Goal: Information Seeking & Learning: Understand process/instructions

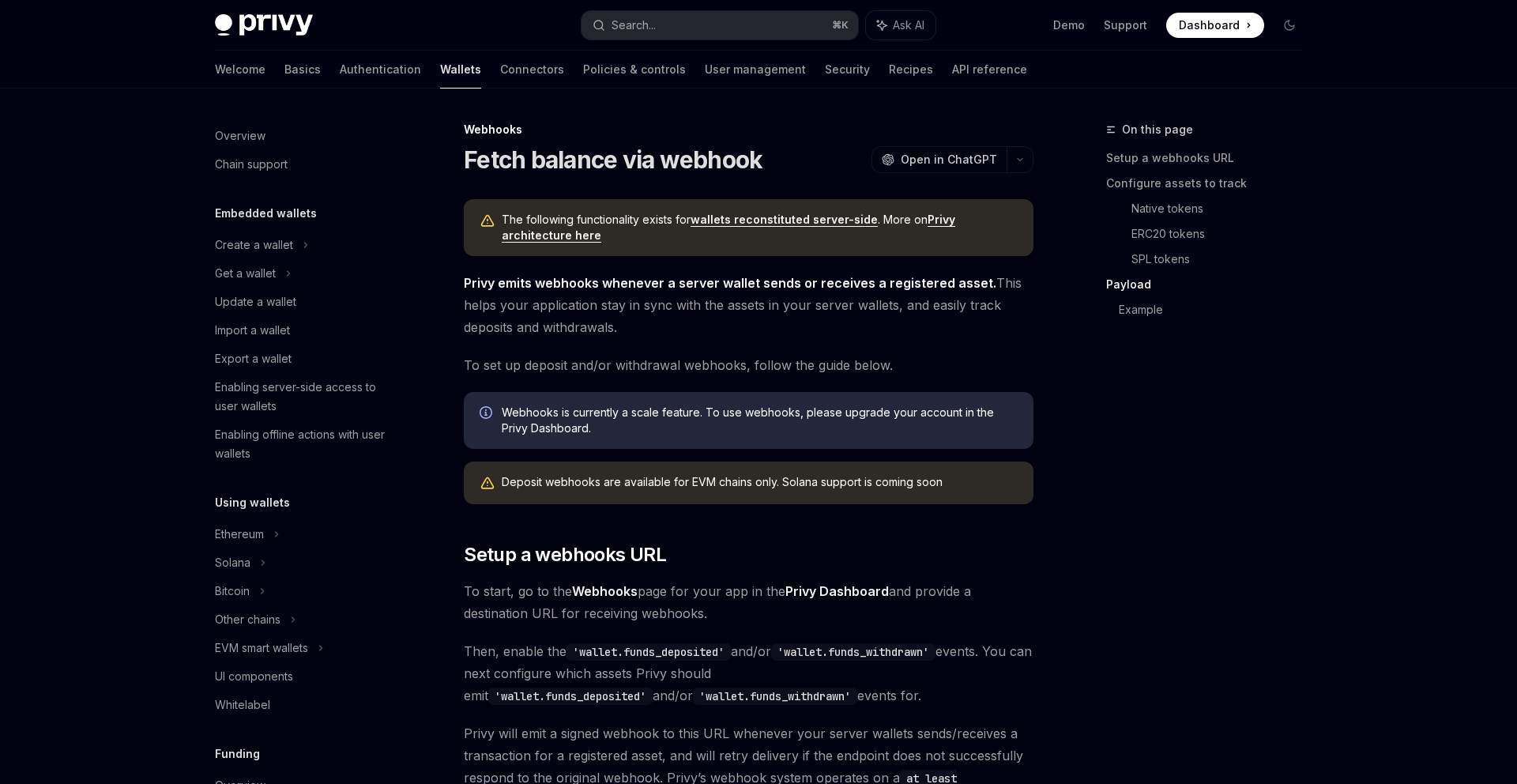
scroll to position [2544, 0]
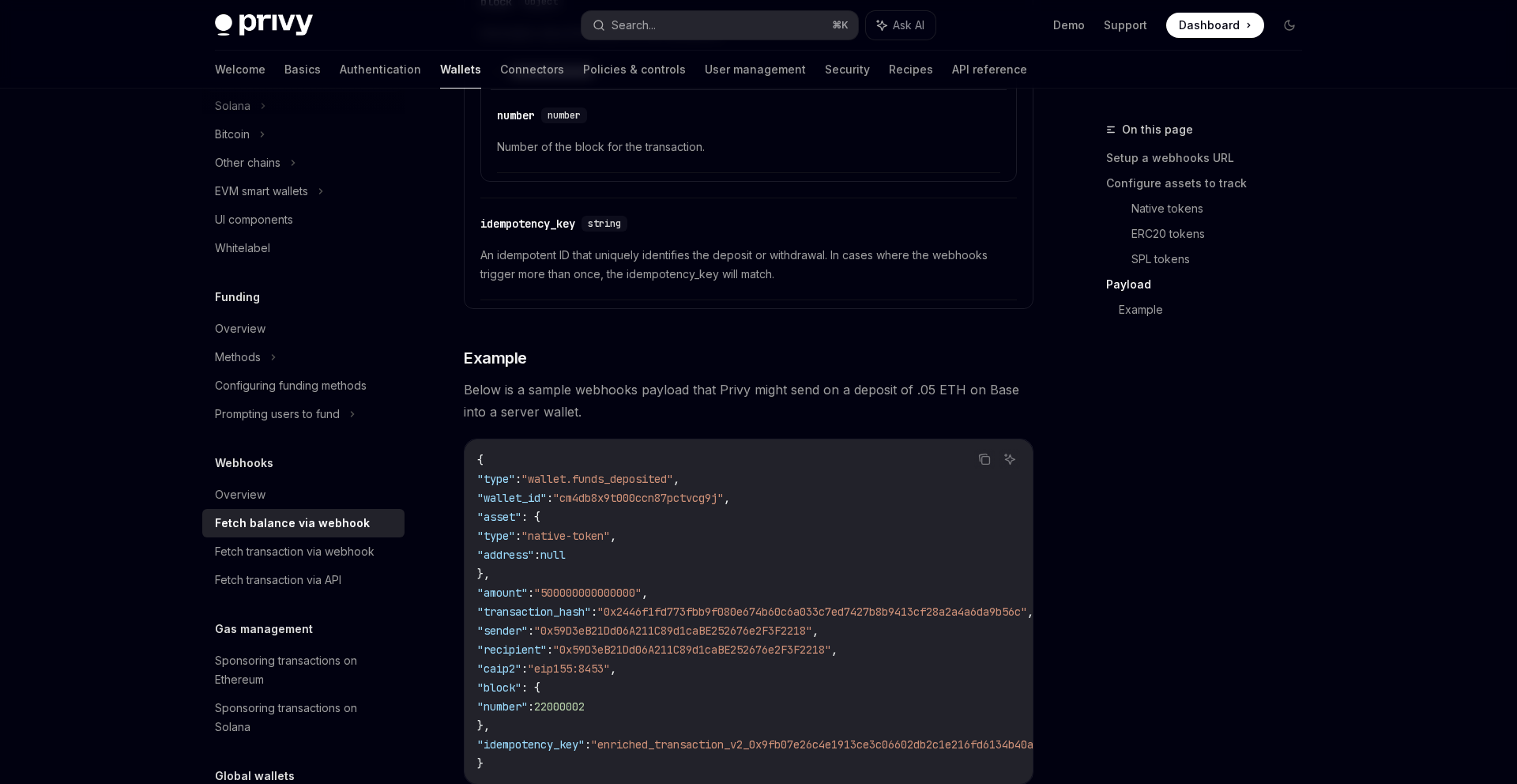
scroll to position [584, 0]
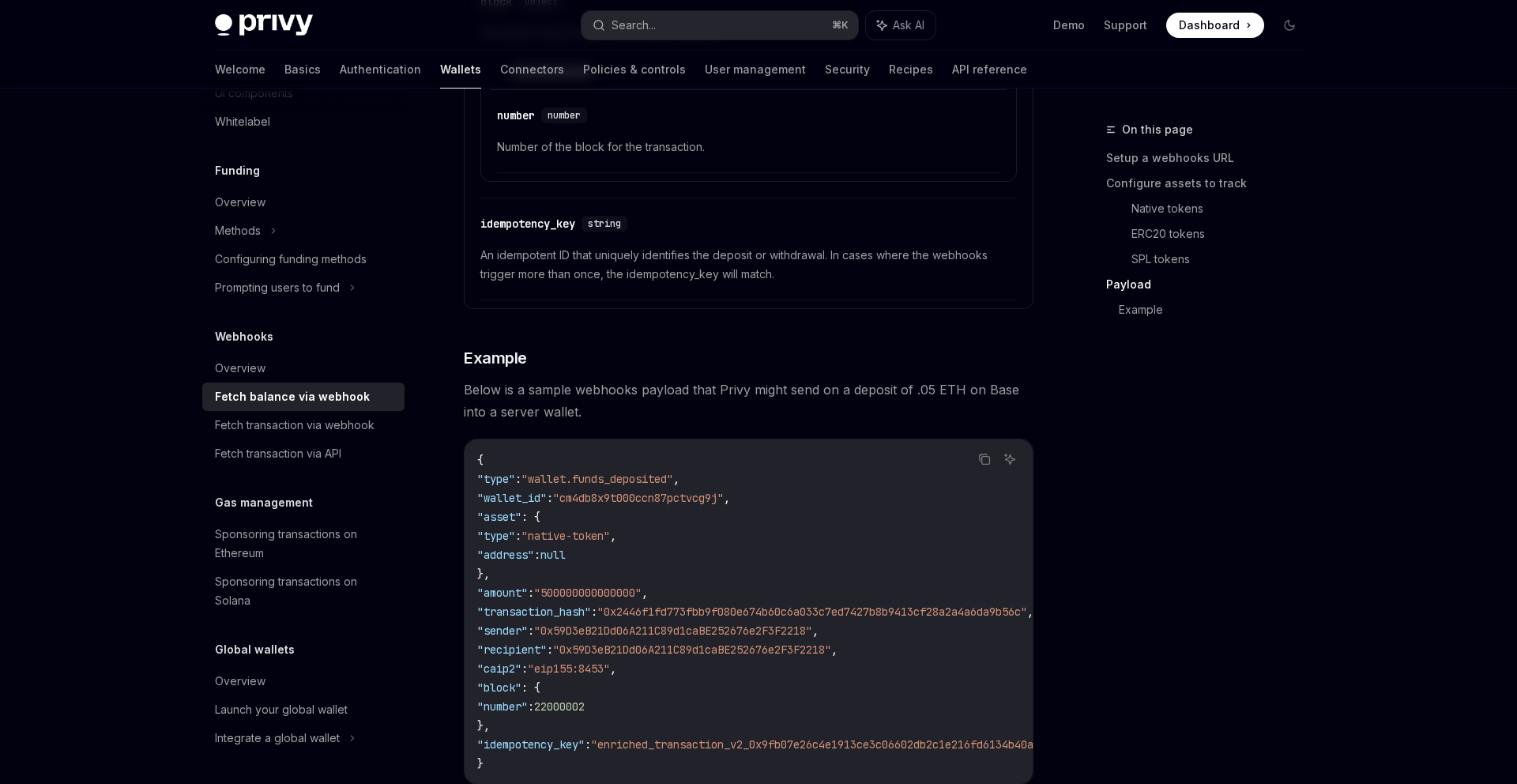
click at [795, 574] on code "{ "type" : "wallet.funds_deposited" , "wallet_id" : "cm4db8x9t000ccn87pctvcg9j"…" at bounding box center [853, 612] width 753 height 322
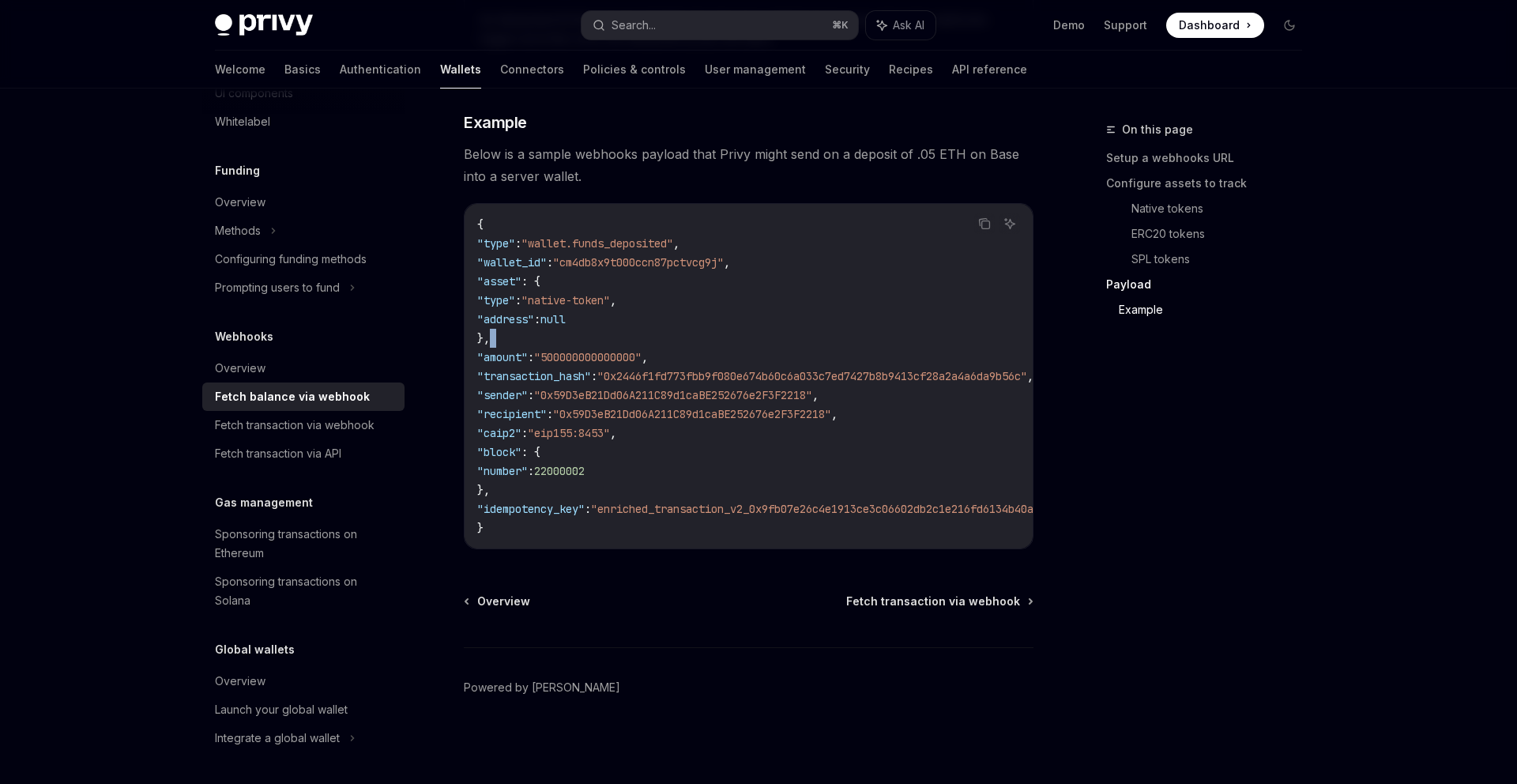
click at [594, 737] on footer "Powered by [PERSON_NAME]" at bounding box center [749, 716] width 570 height 136
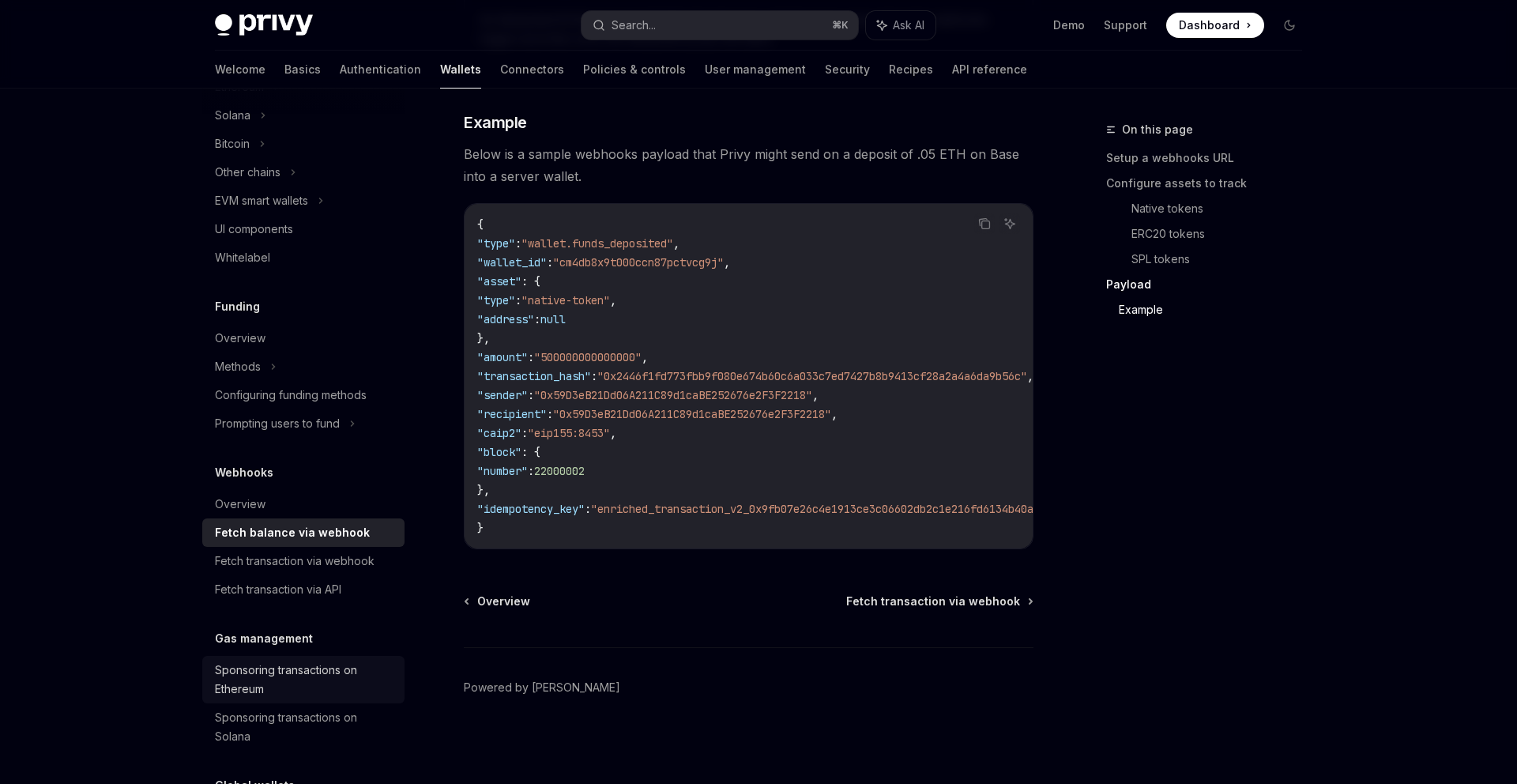
scroll to position [319, 0]
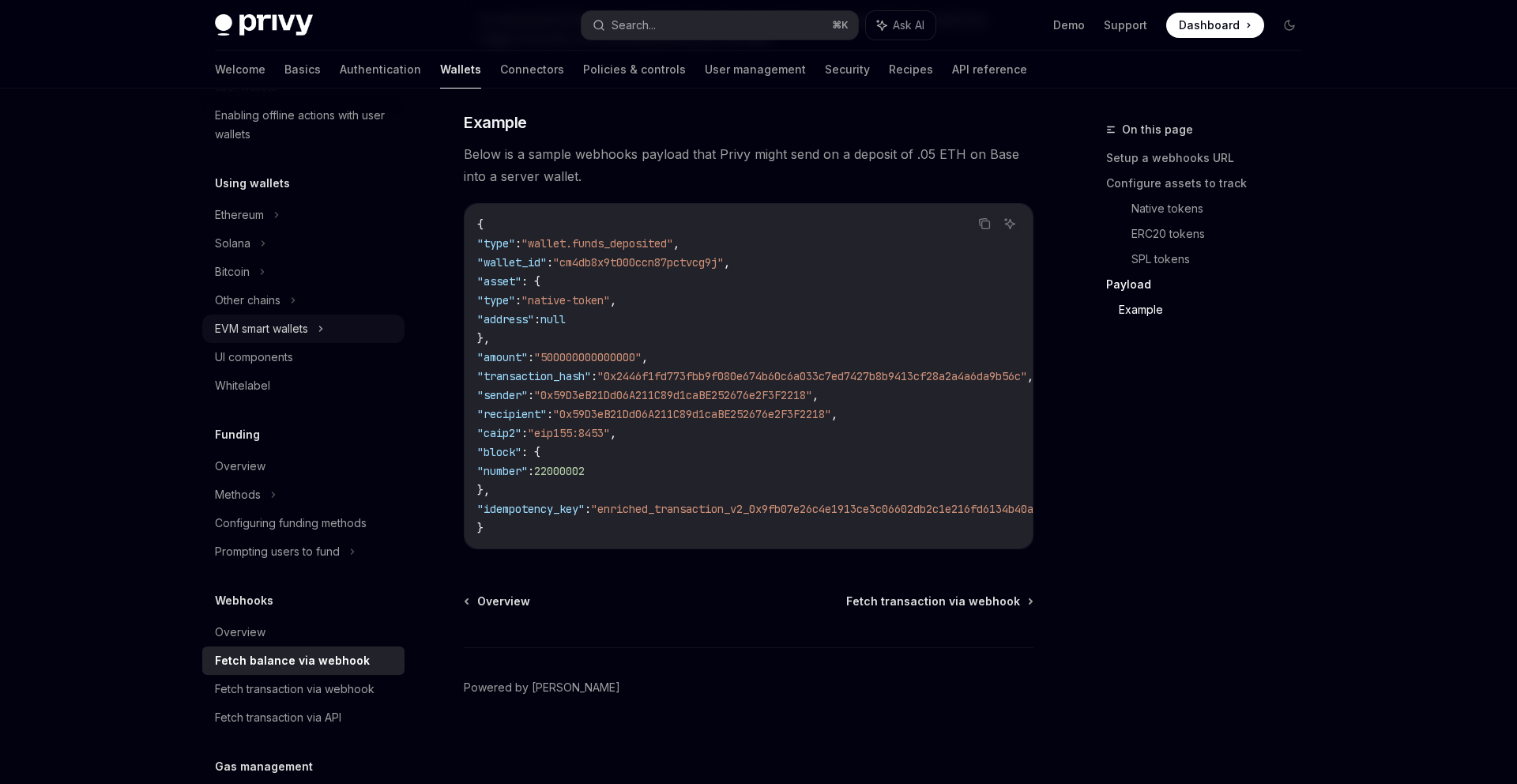
click at [311, 339] on div "EVM smart wallets" at bounding box center [303, 328] width 202 height 28
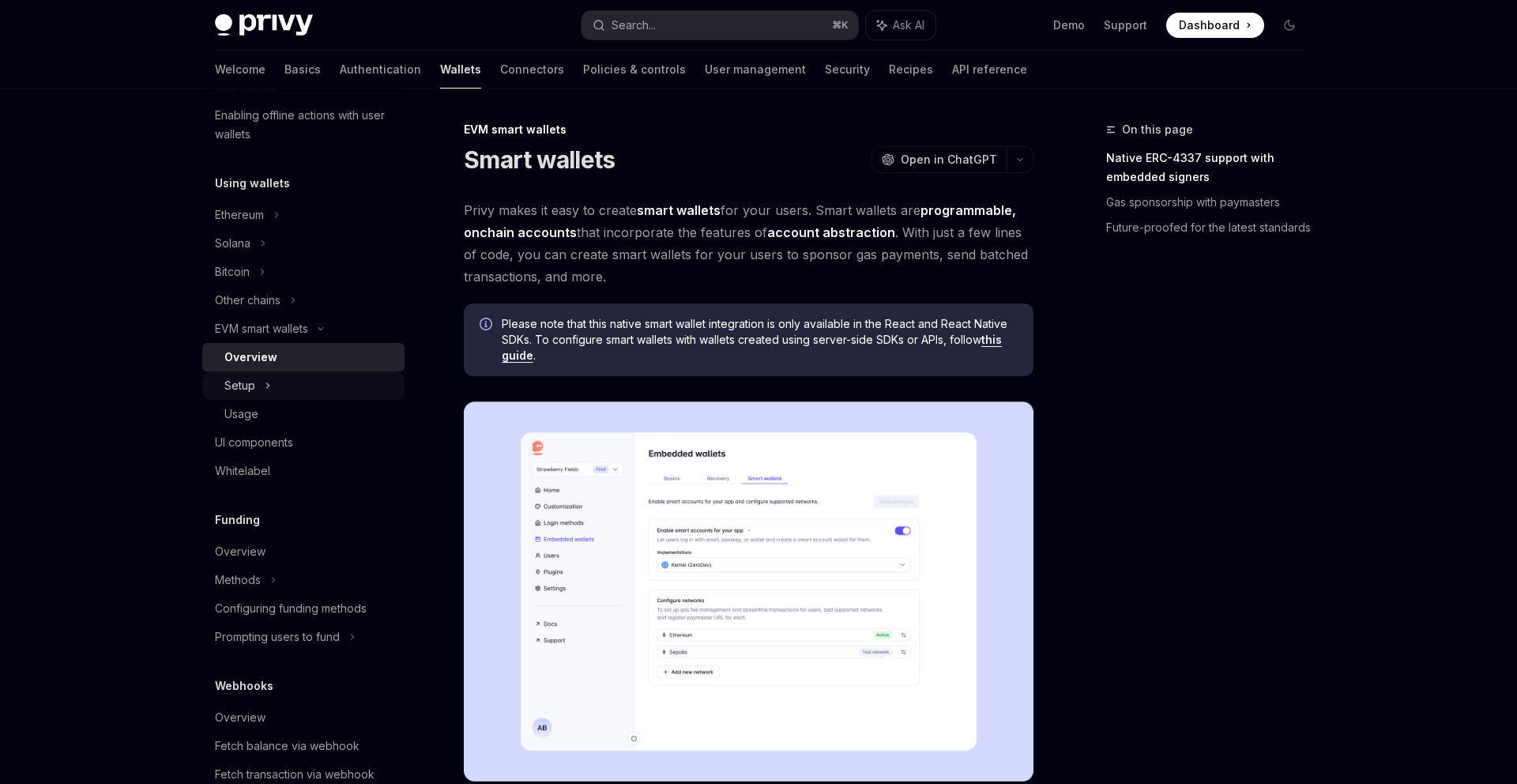
click at [300, 381] on div "Setup" at bounding box center [303, 385] width 202 height 28
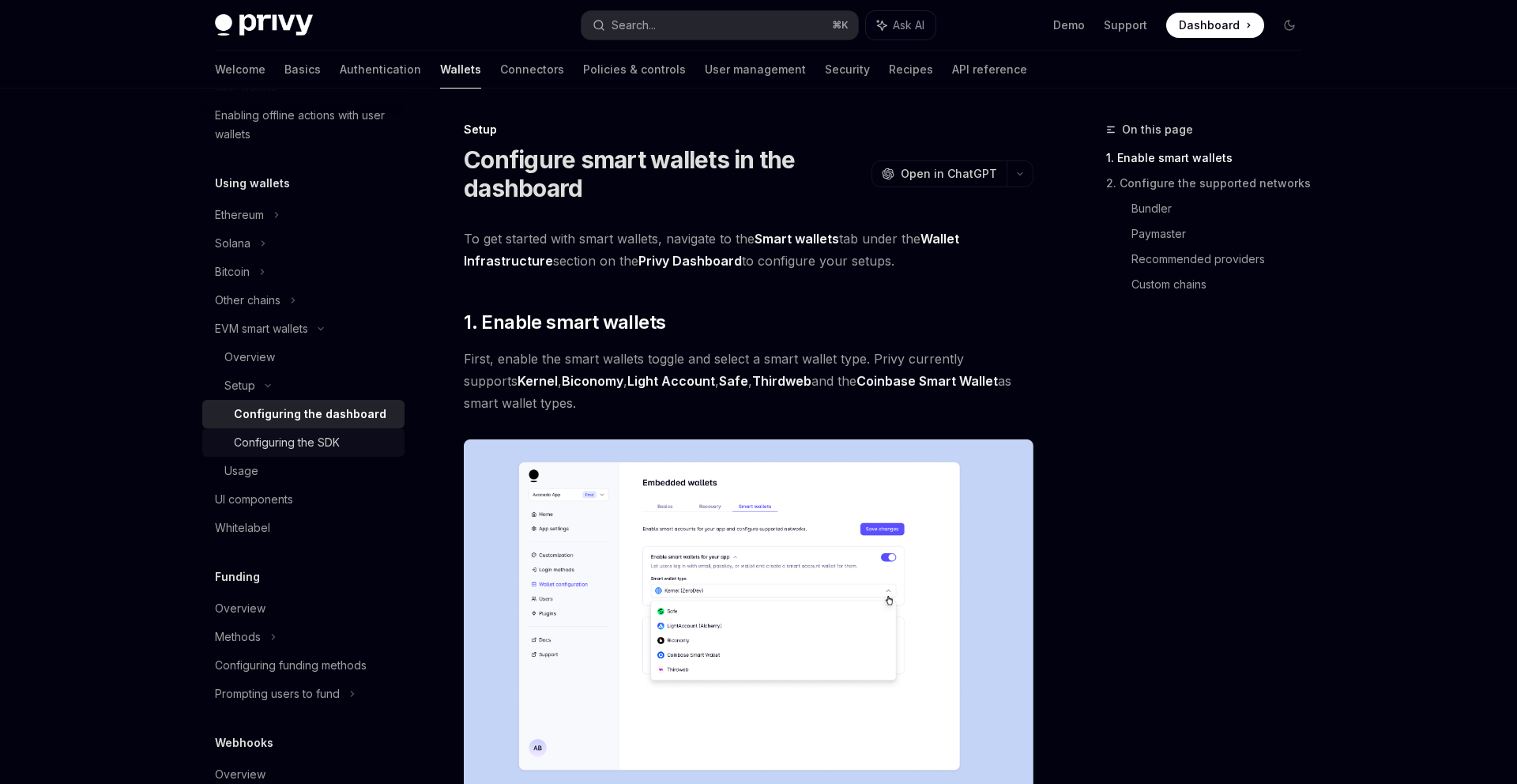
click at [337, 433] on div "Configuring the SDK" at bounding box center [287, 443] width 106 height 19
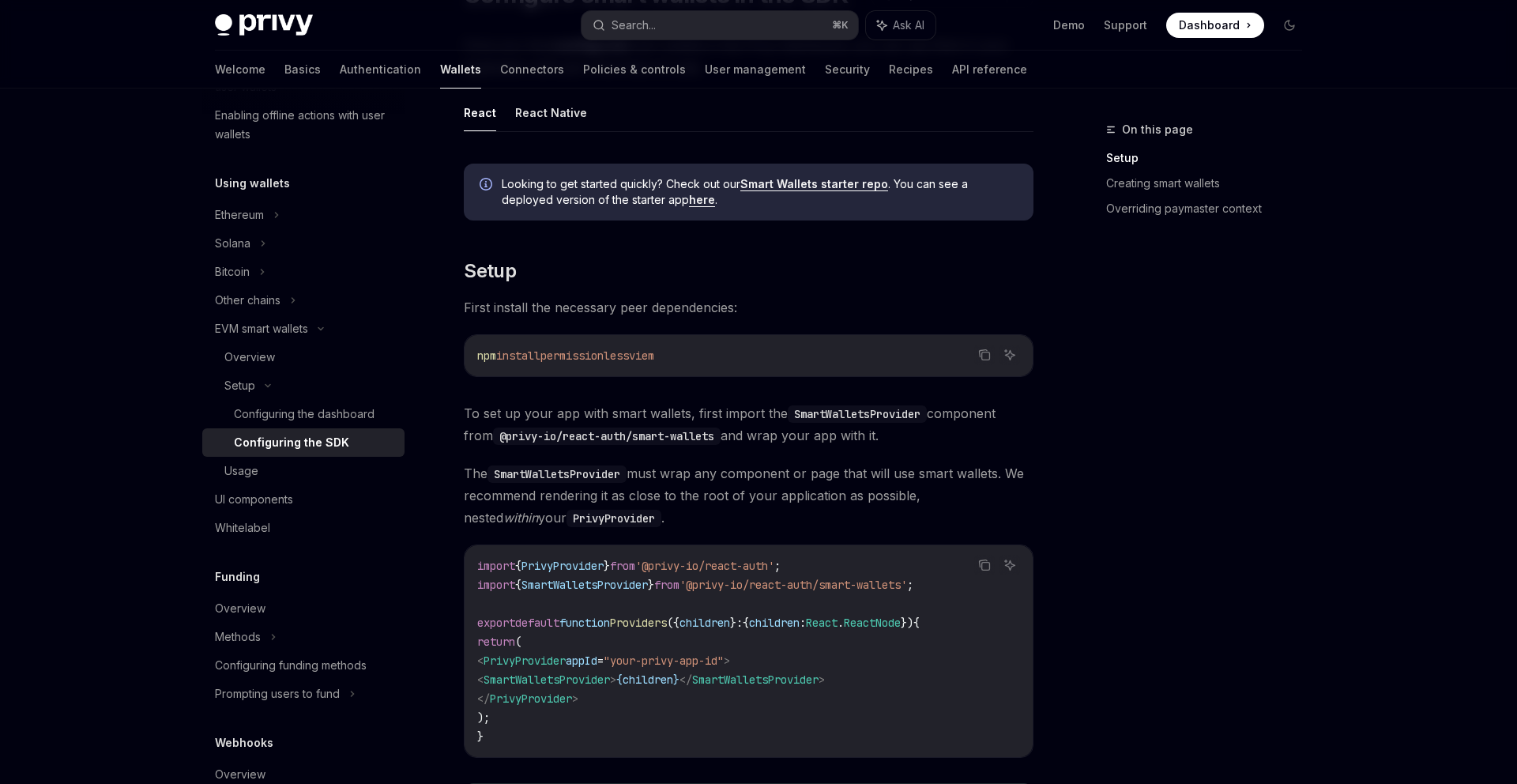
scroll to position [278, 0]
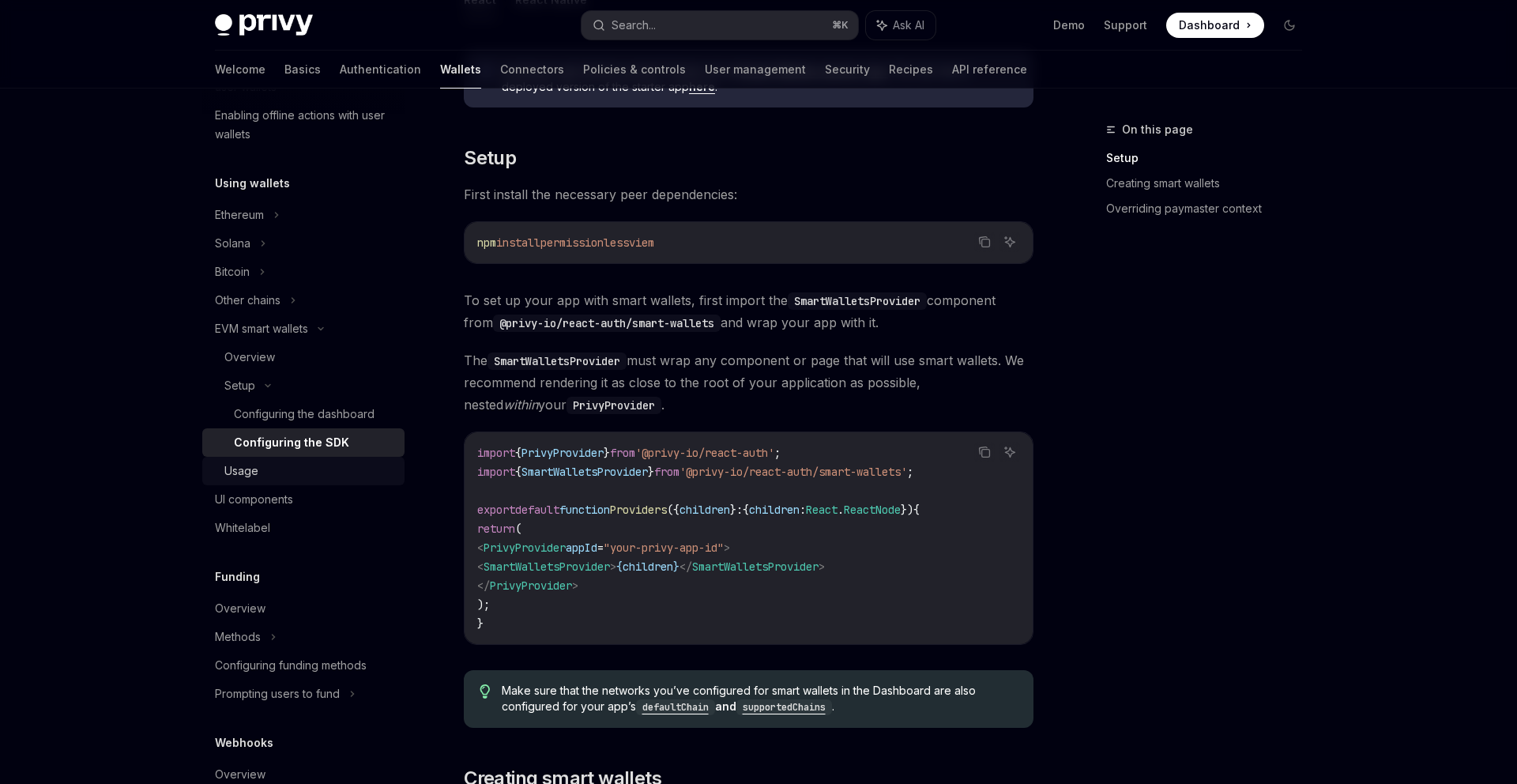
click at [235, 479] on div "Usage" at bounding box center [241, 471] width 34 height 19
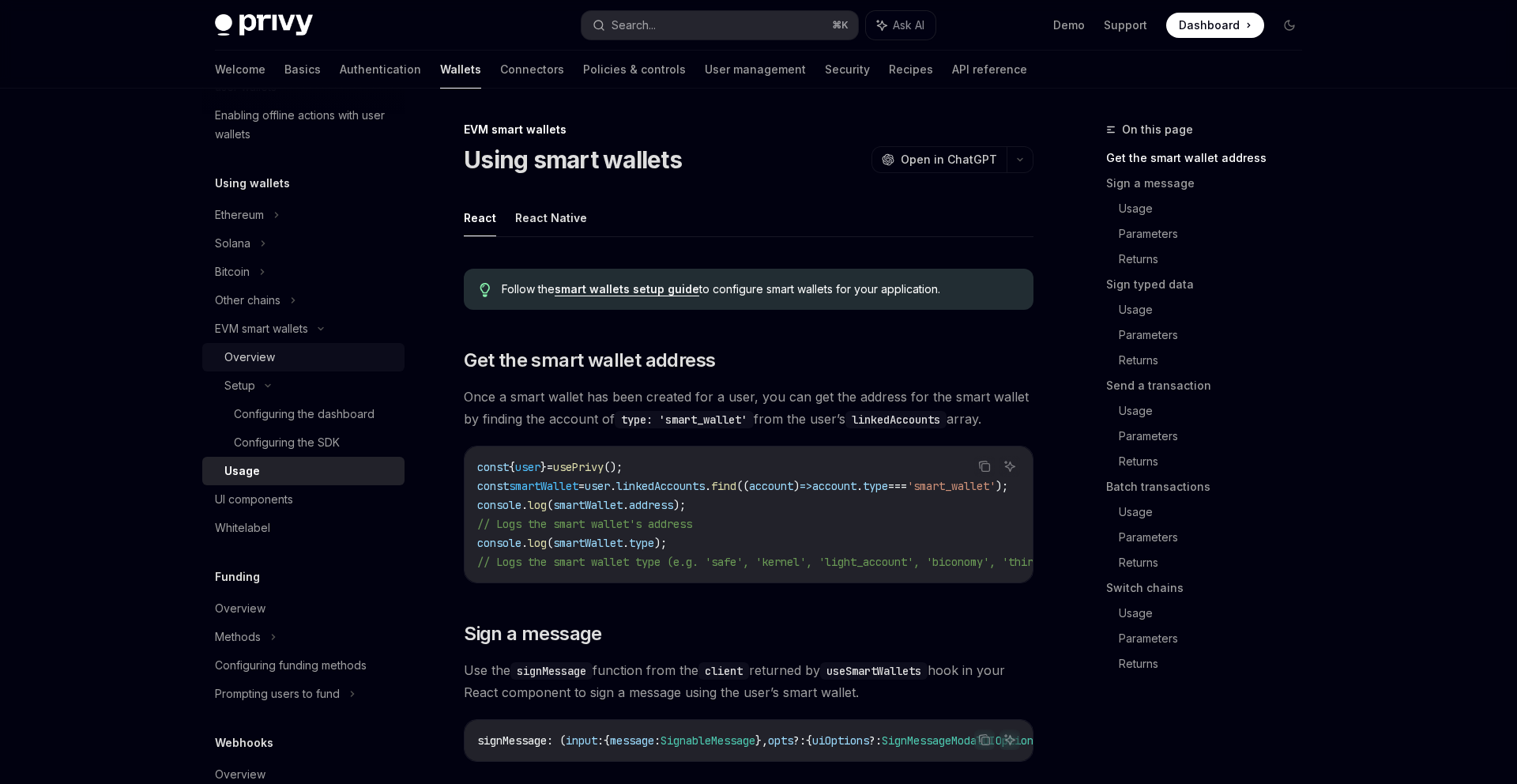
click at [264, 365] on div "Overview" at bounding box center [249, 357] width 50 height 19
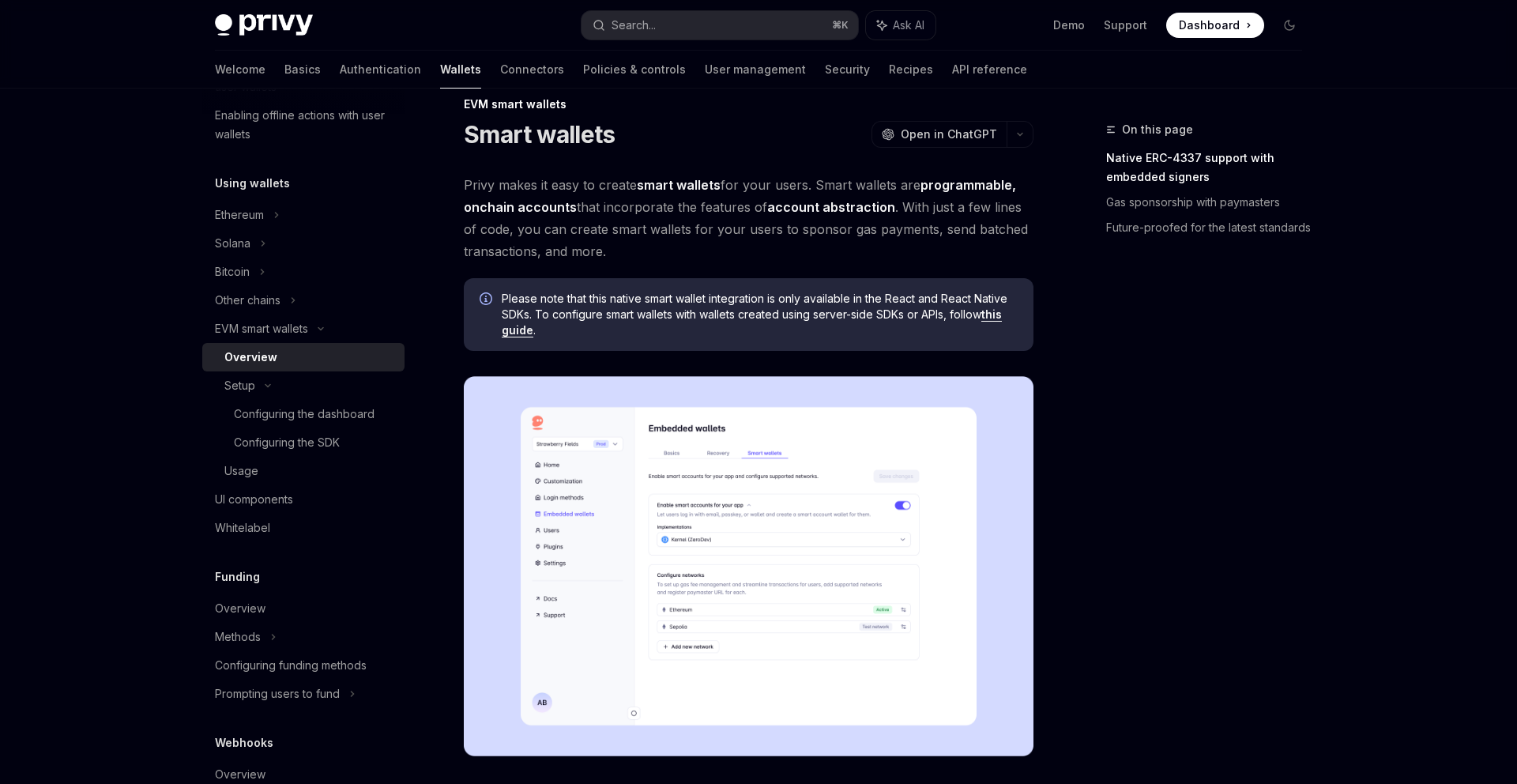
scroll to position [37, 0]
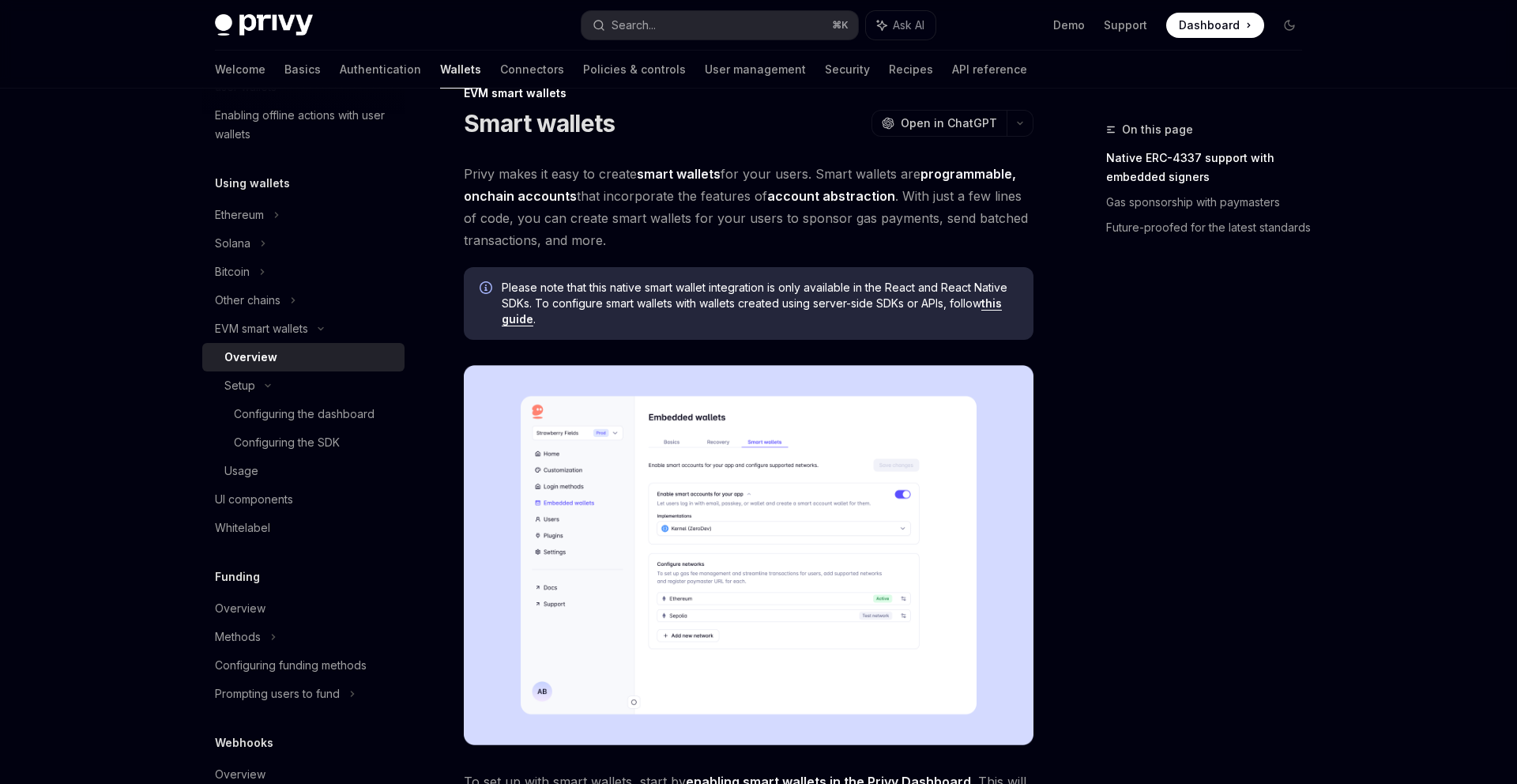
click at [992, 303] on link "this guide" at bounding box center [752, 311] width 500 height 30
type textarea "*"
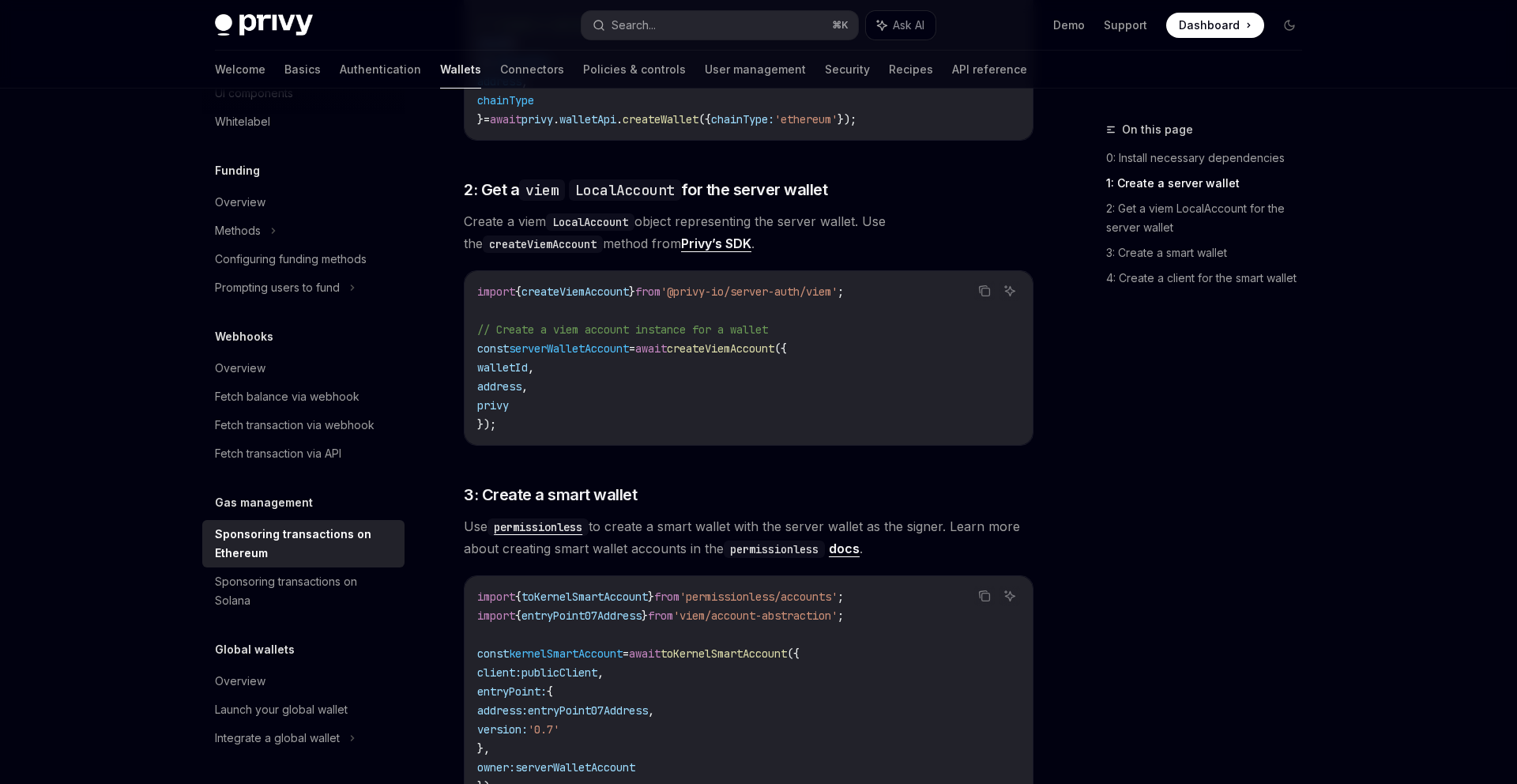
scroll to position [1039, 0]
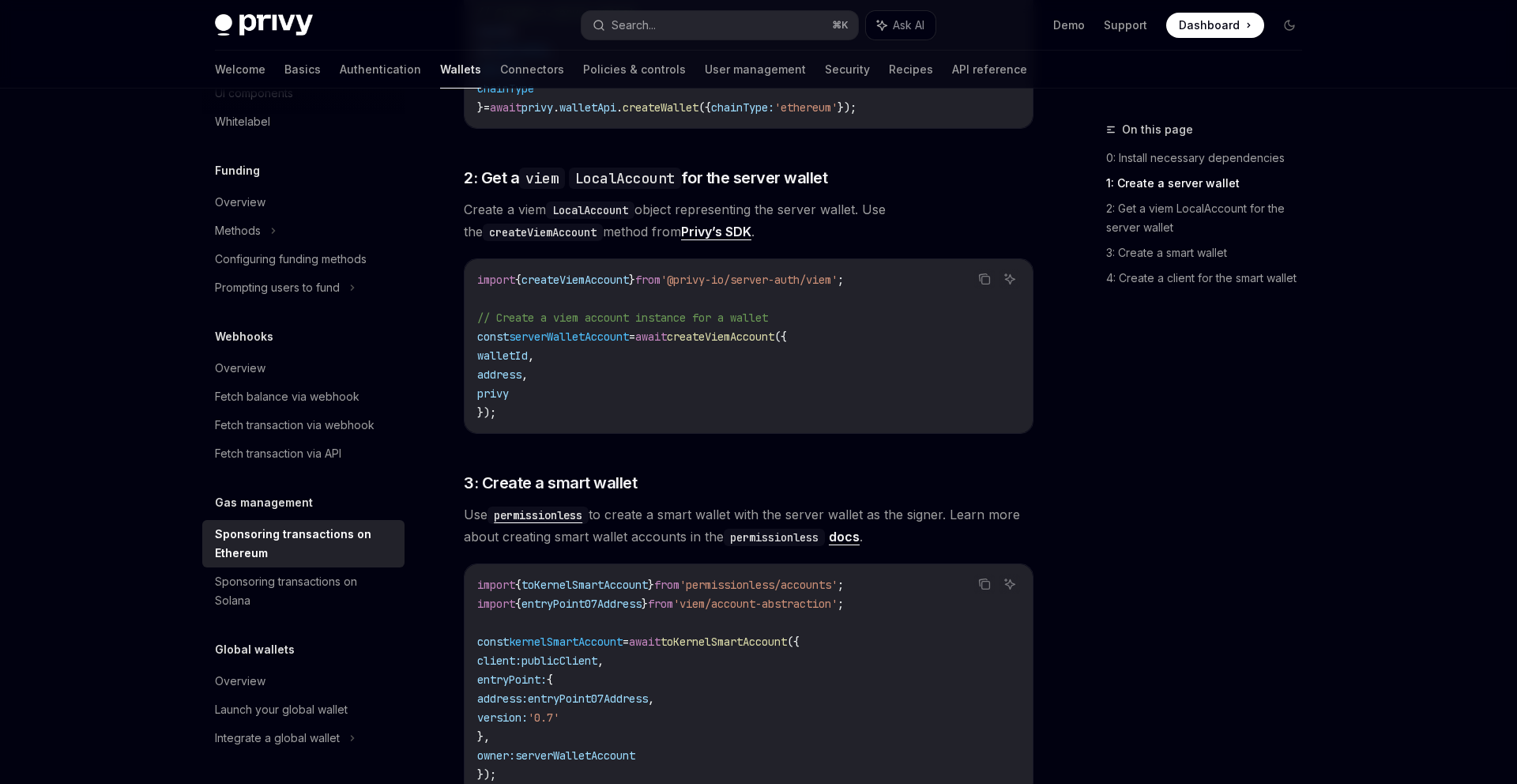
click at [753, 329] on span "createViemAccount" at bounding box center [721, 336] width 108 height 15
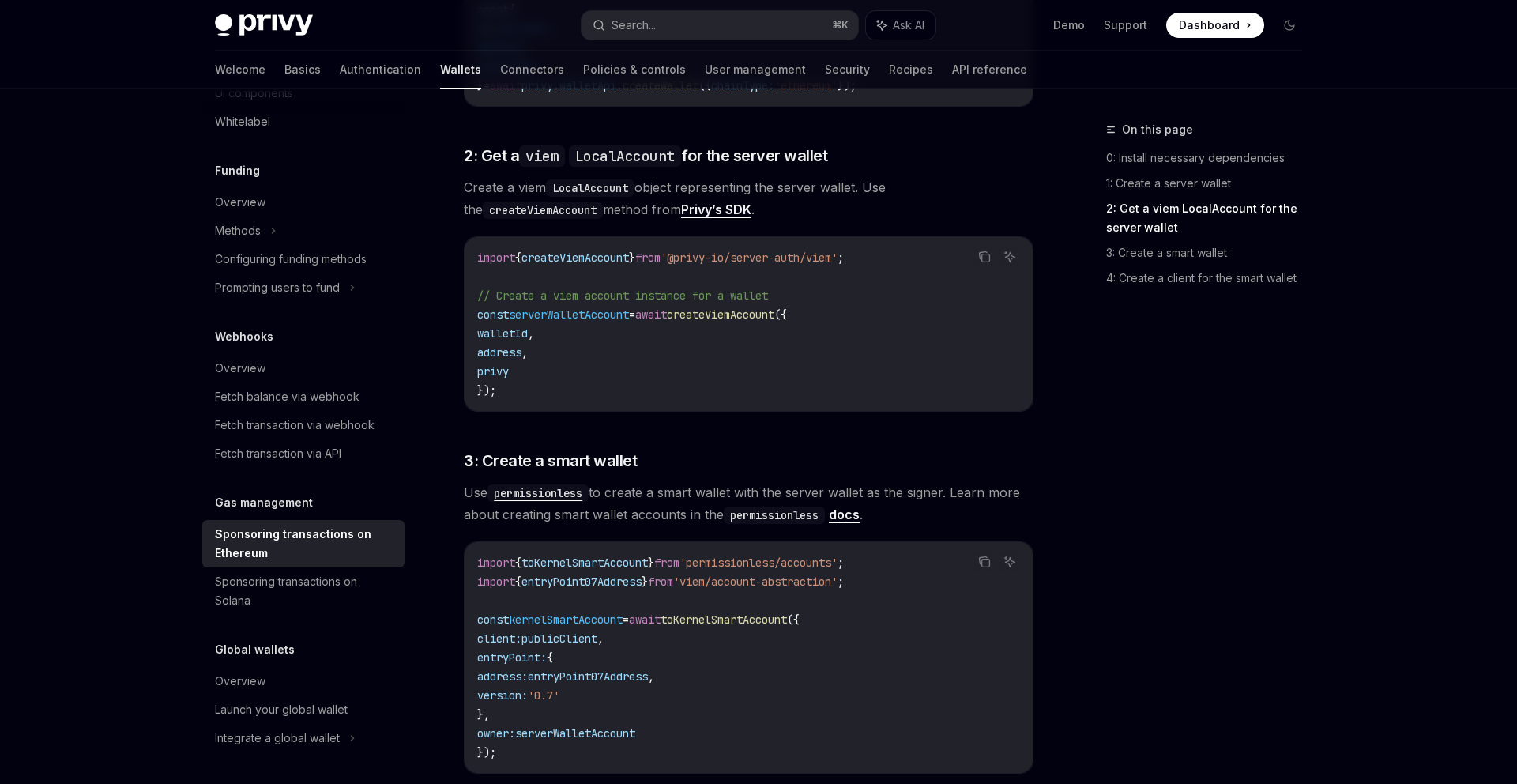
scroll to position [1065, 0]
click at [753, 293] on code "import { createViemAccount } from '@privy-io/server-auth/viem' ; // Create a vi…" at bounding box center [748, 321] width 543 height 152
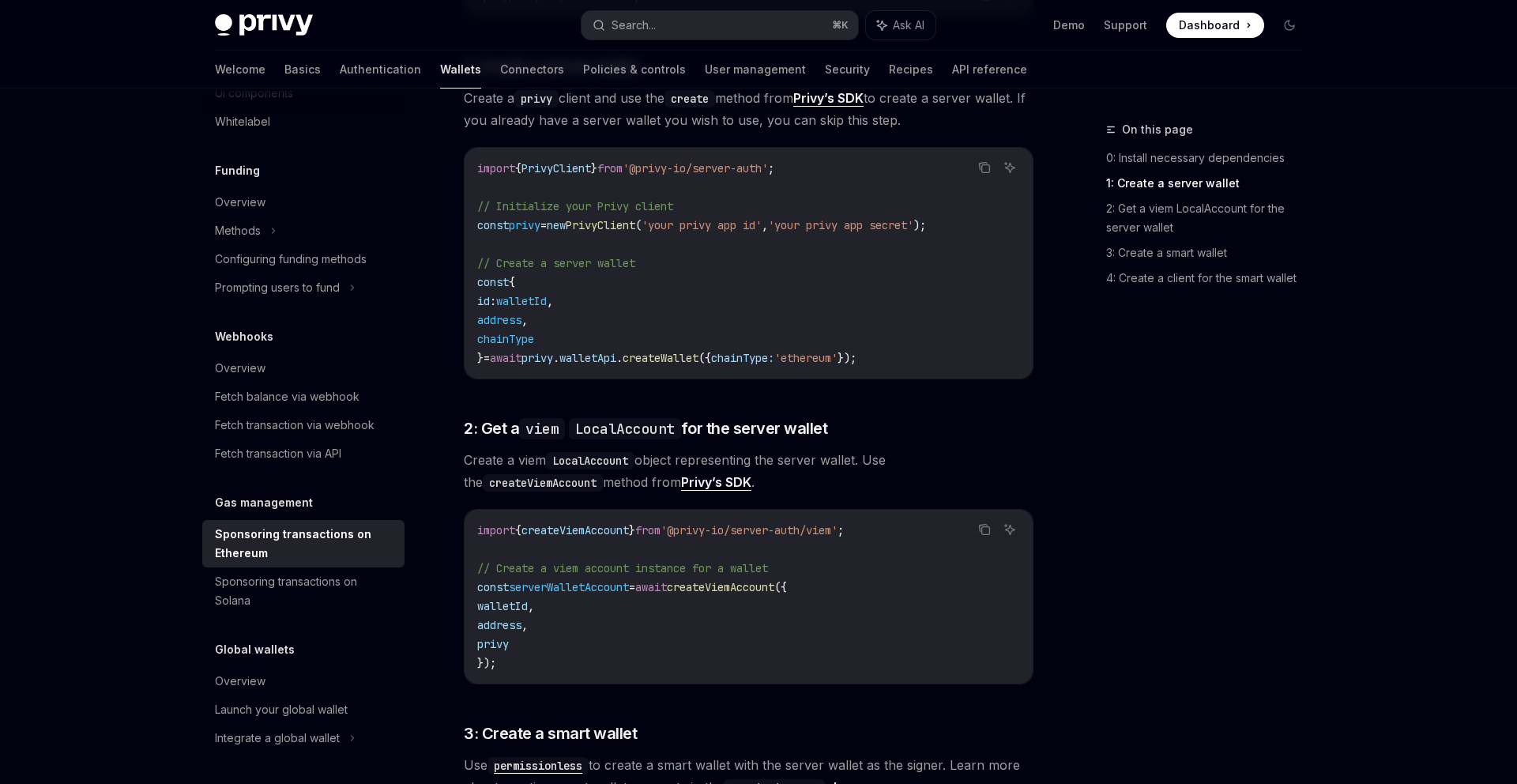
scroll to position [745, 0]
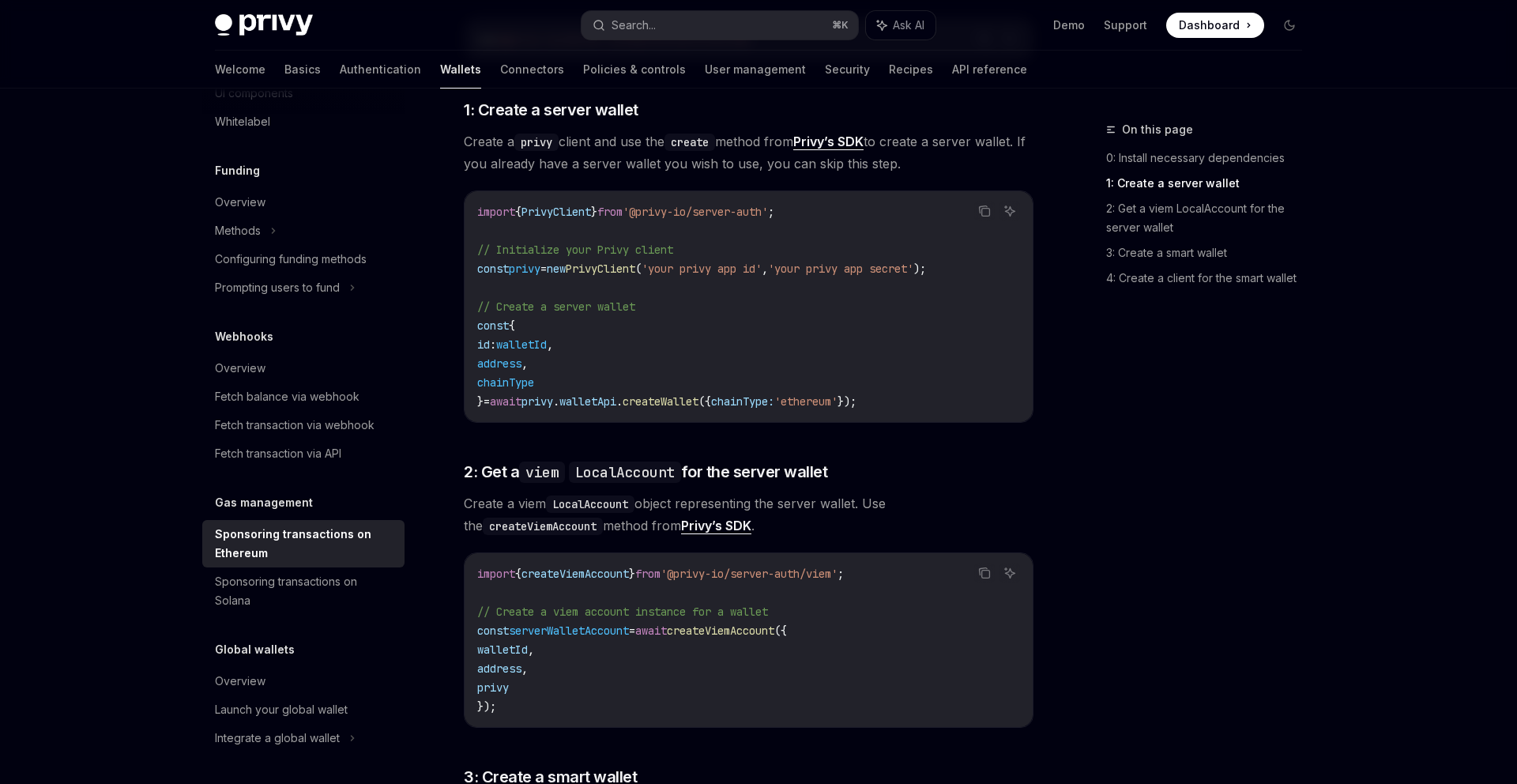
click at [775, 624] on span "createViemAccount" at bounding box center [721, 630] width 108 height 15
click at [782, 598] on code "import { createViemAccount } from '@privy-io/server-auth/viem' ; // Create a vi…" at bounding box center [748, 640] width 543 height 152
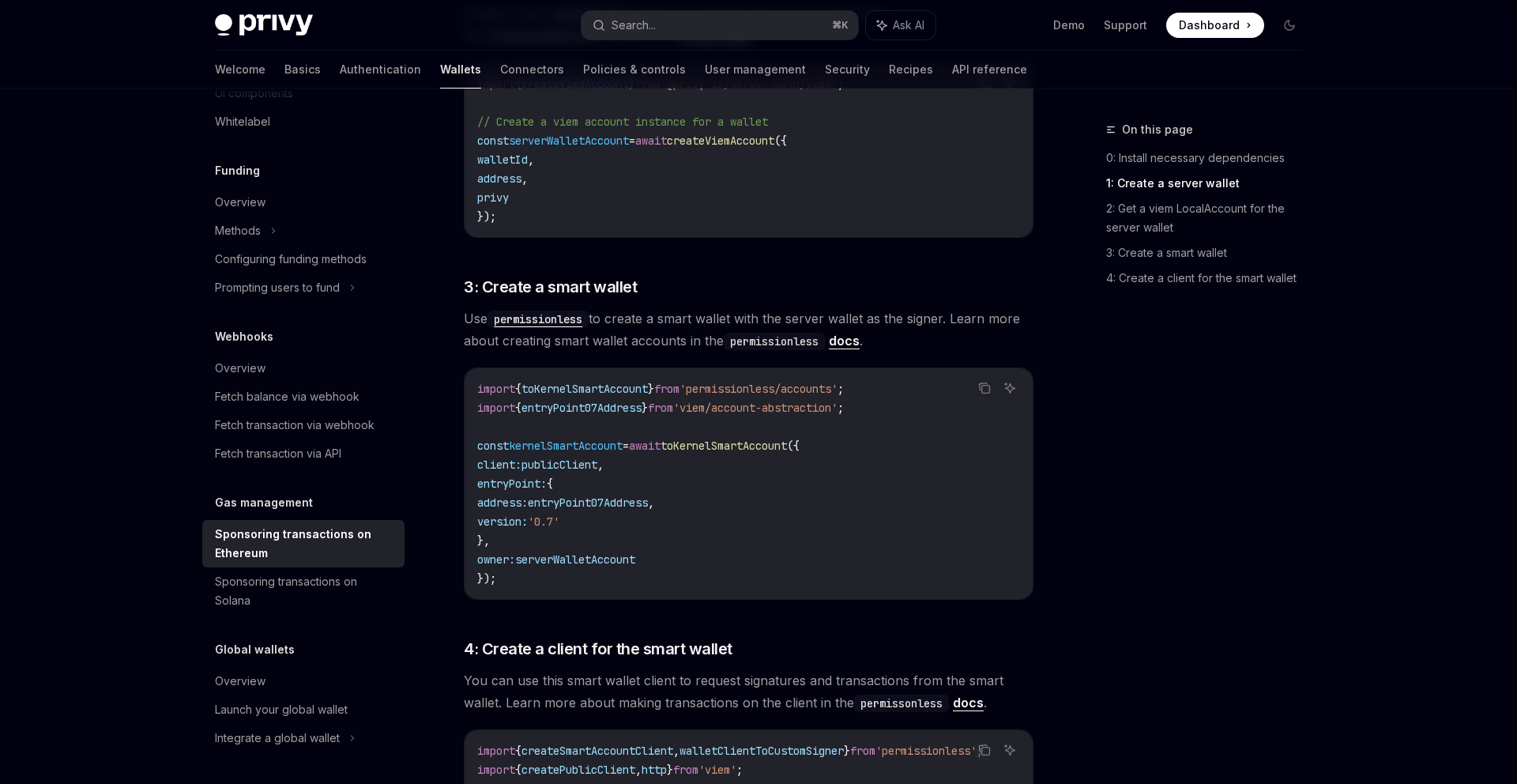
scroll to position [1010, 0]
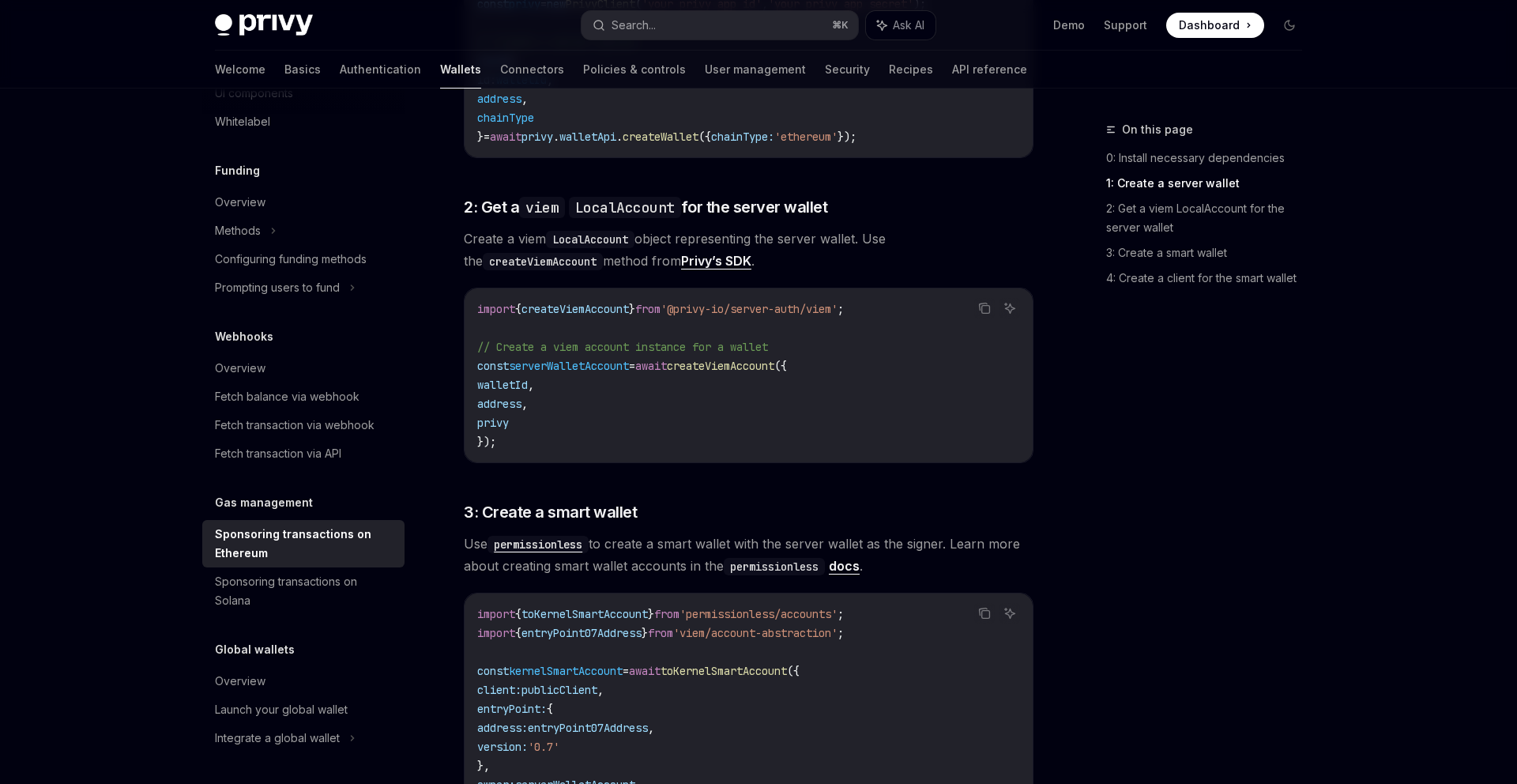
click at [748, 358] on span "createViemAccount" at bounding box center [721, 365] width 108 height 15
copy span "createViemAccount"
click at [1028, 288] on div "import { createViemAccount } from '@privy-io/server-auth/viem' ; // Create a vi…" at bounding box center [749, 375] width 568 height 174
click at [1203, 420] on div "On this page 0: Install necessary dependencies 1: Create a server wallet 2: Get…" at bounding box center [1195, 452] width 241 height 664
